Goal: Navigation & Orientation: Find specific page/section

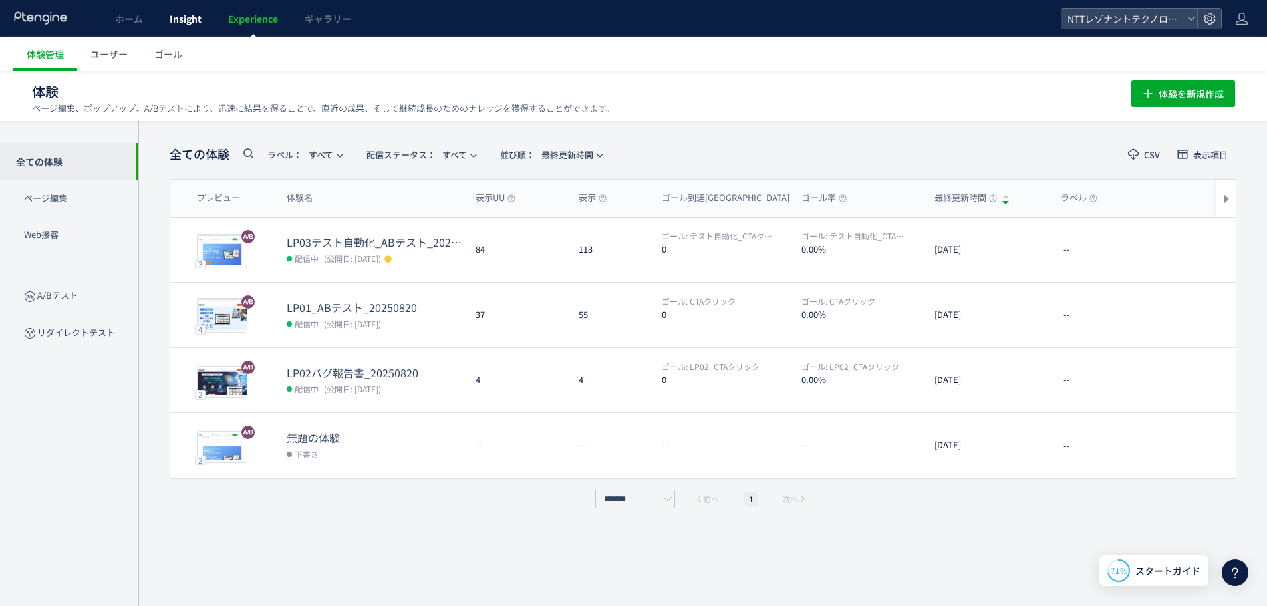
click at [188, 27] on link "Insight" at bounding box center [185, 18] width 59 height 37
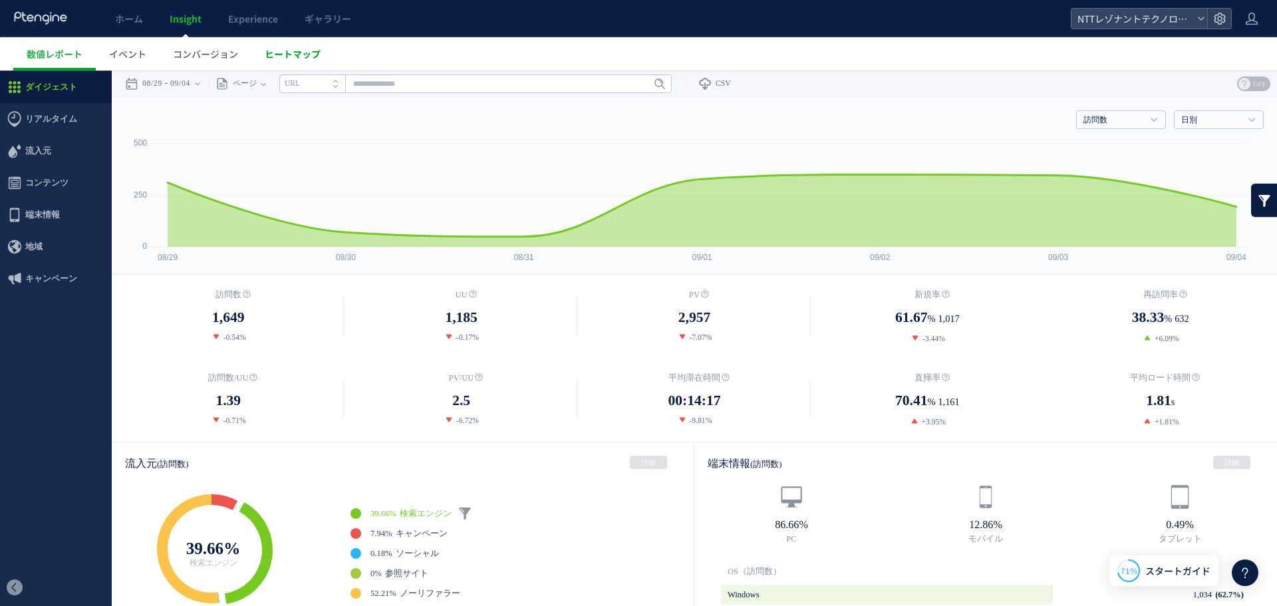
click at [282, 55] on span "ヒートマップ" at bounding box center [293, 53] width 56 height 13
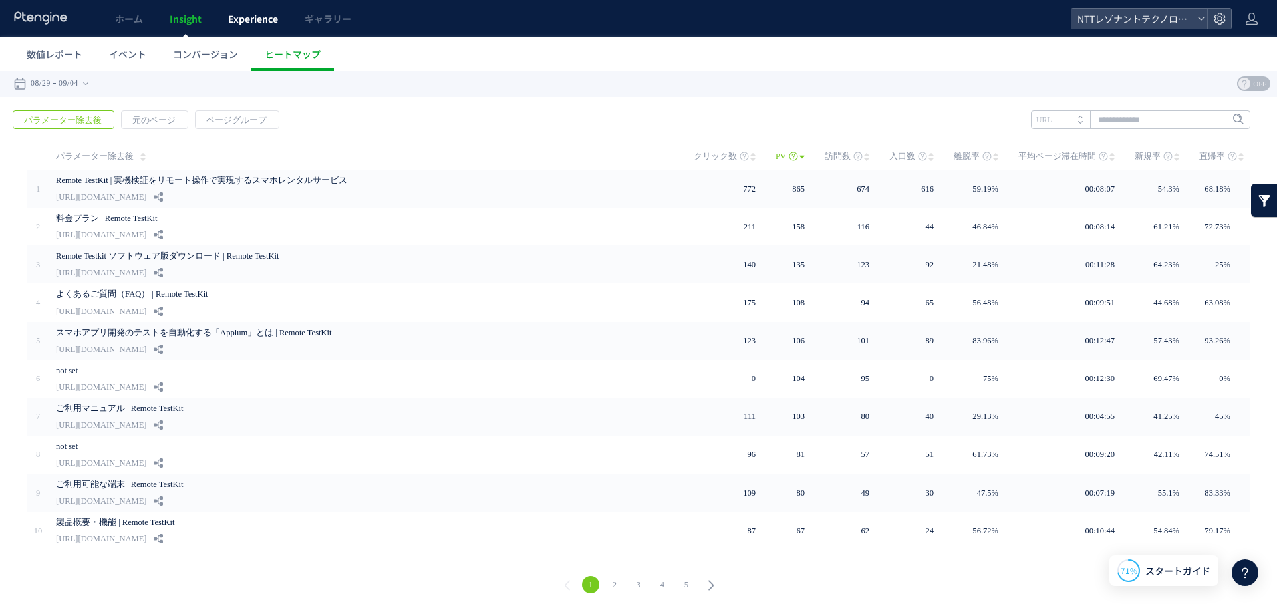
click at [242, 31] on link "Experience" at bounding box center [253, 18] width 76 height 37
